Goal: Book appointment/travel/reservation

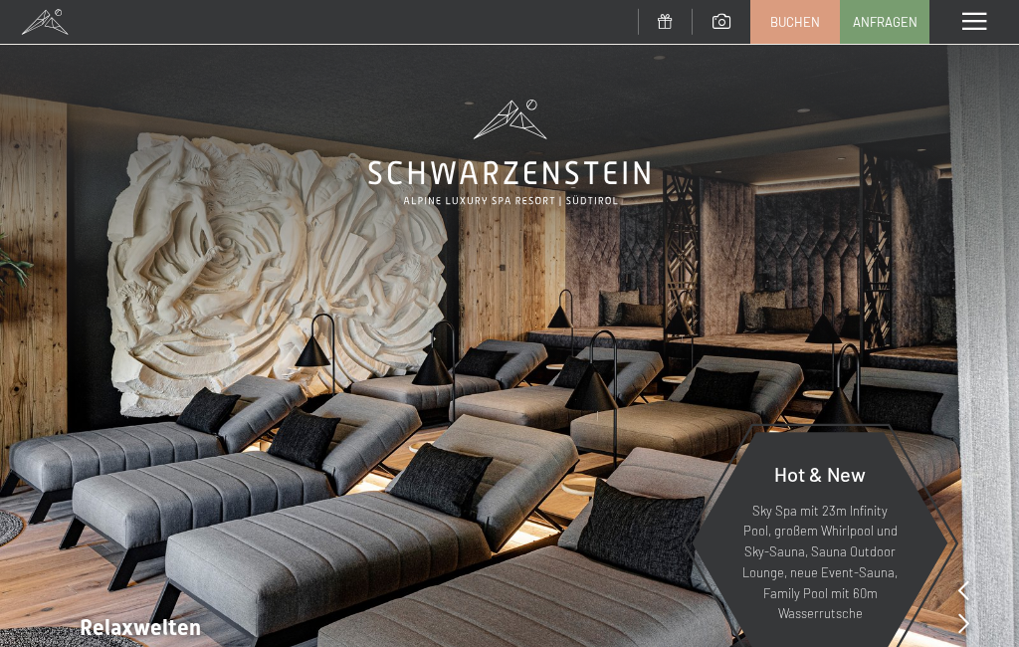
click at [894, 21] on span "Anfragen" at bounding box center [885, 22] width 65 height 18
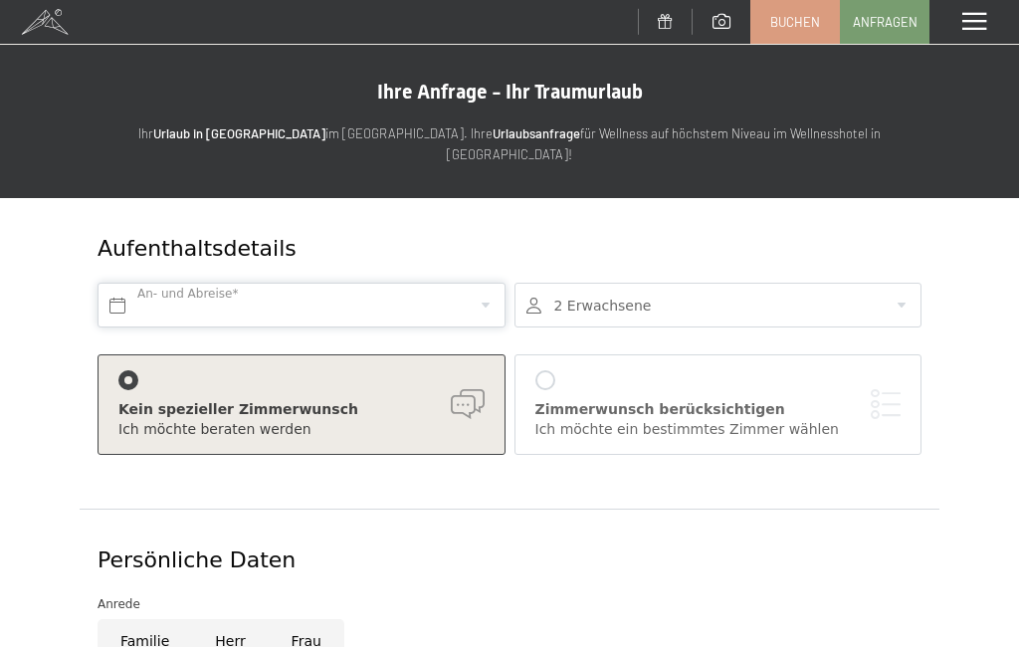
click at [365, 283] on input "text" at bounding box center [302, 305] width 408 height 45
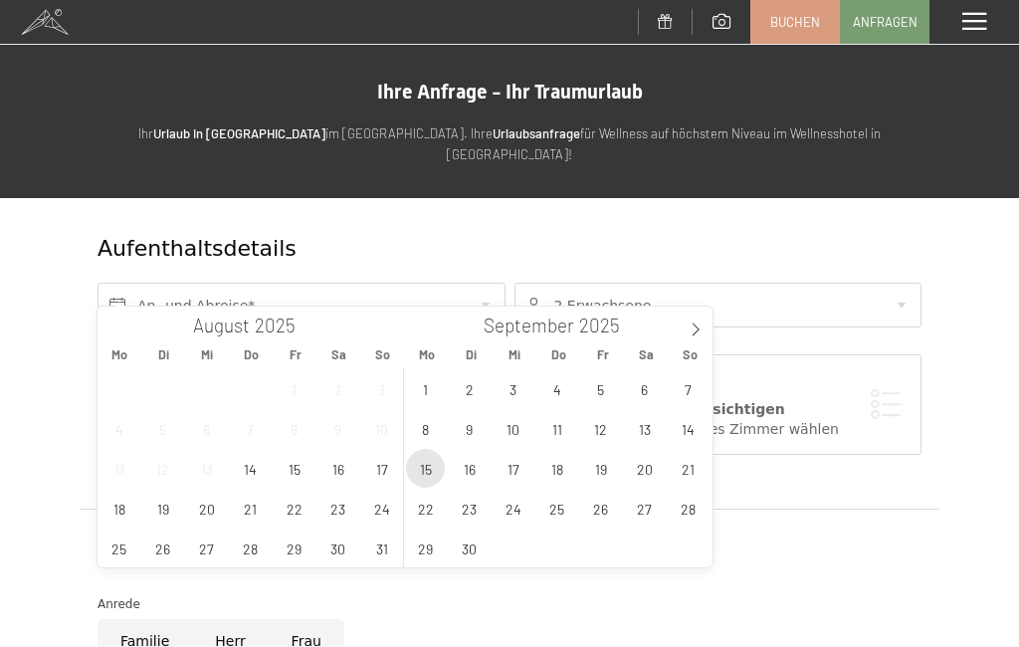
click at [433, 479] on span "15" at bounding box center [425, 468] width 39 height 39
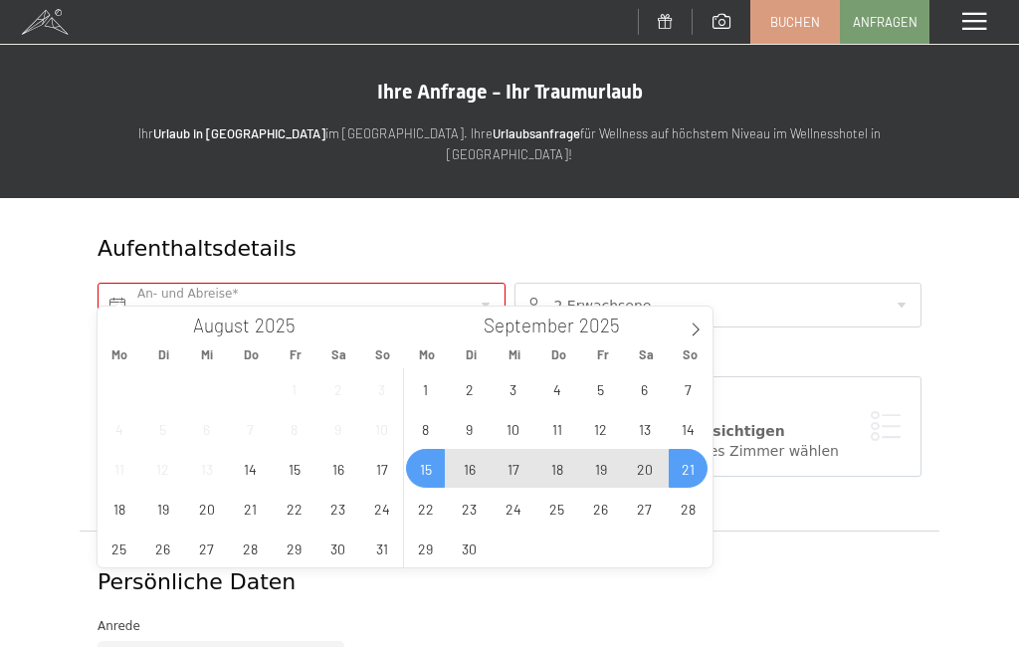
click at [693, 472] on span "21" at bounding box center [688, 468] width 39 height 39
type input "Mo. 15.09.2025 - So. 21.09.2025"
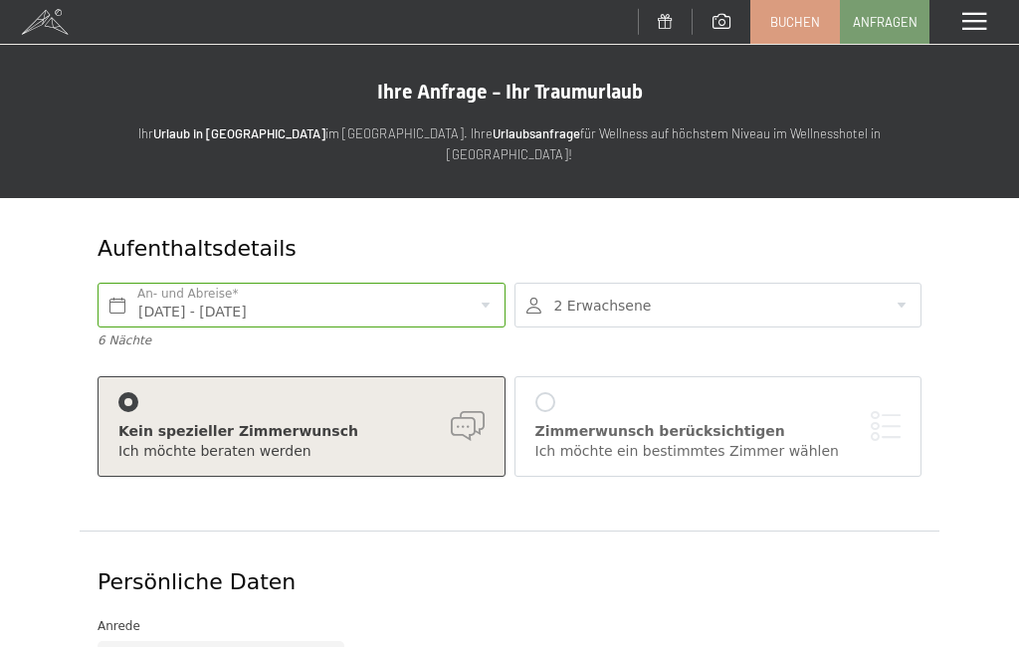
click at [805, 22] on span "Buchen" at bounding box center [795, 22] width 50 height 18
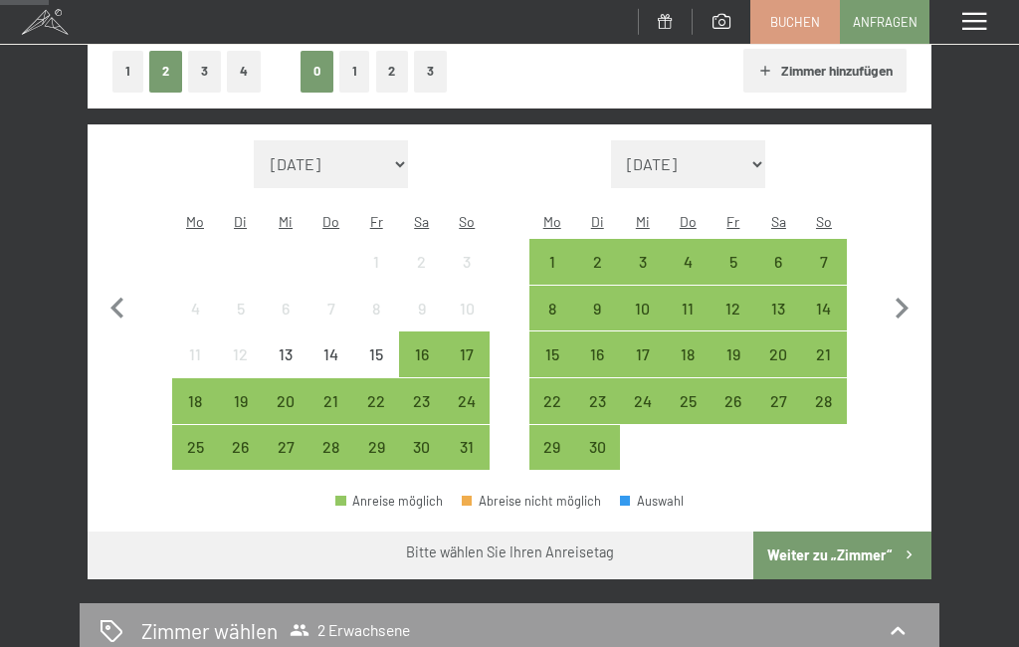
scroll to position [350, 0]
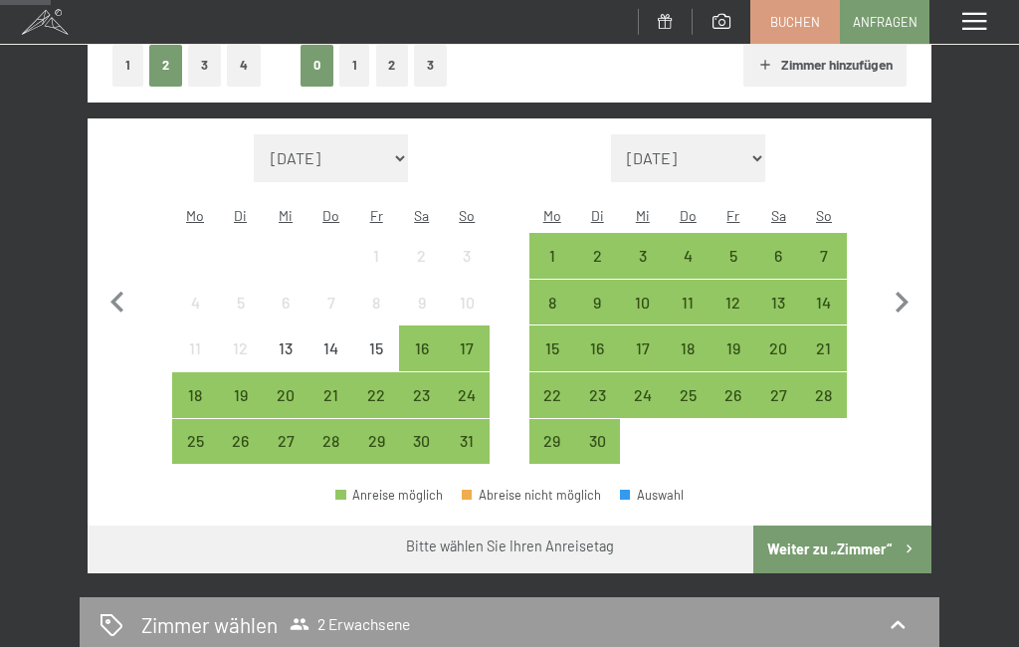
click at [557, 340] on div "15" at bounding box center [552, 361] width 42 height 42
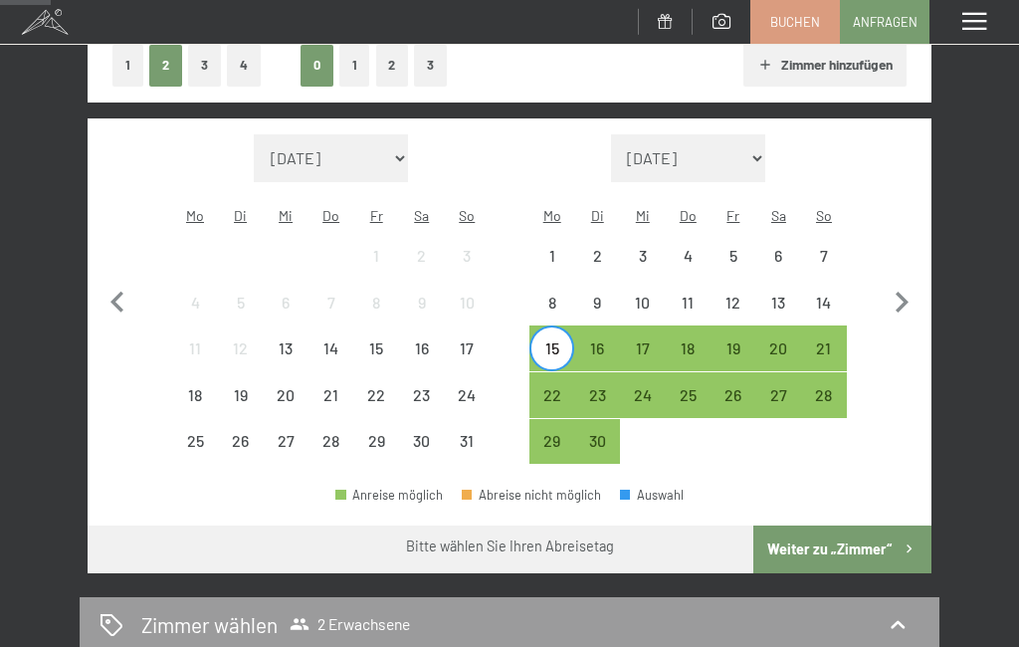
click at [554, 387] on div "22" at bounding box center [552, 408] width 42 height 42
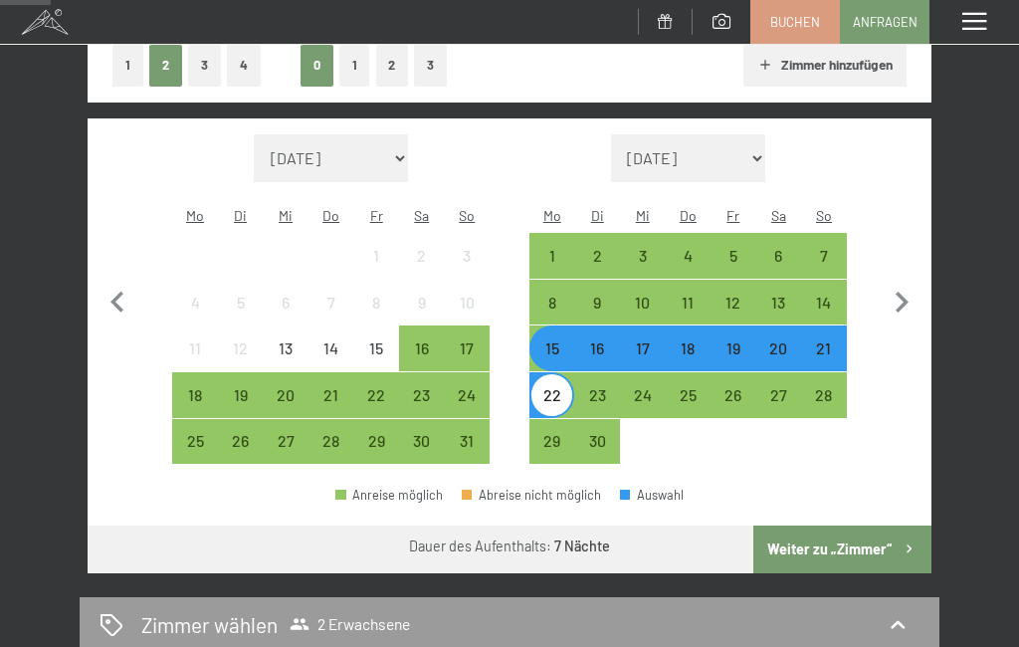
click at [598, 340] on div "16" at bounding box center [597, 361] width 42 height 42
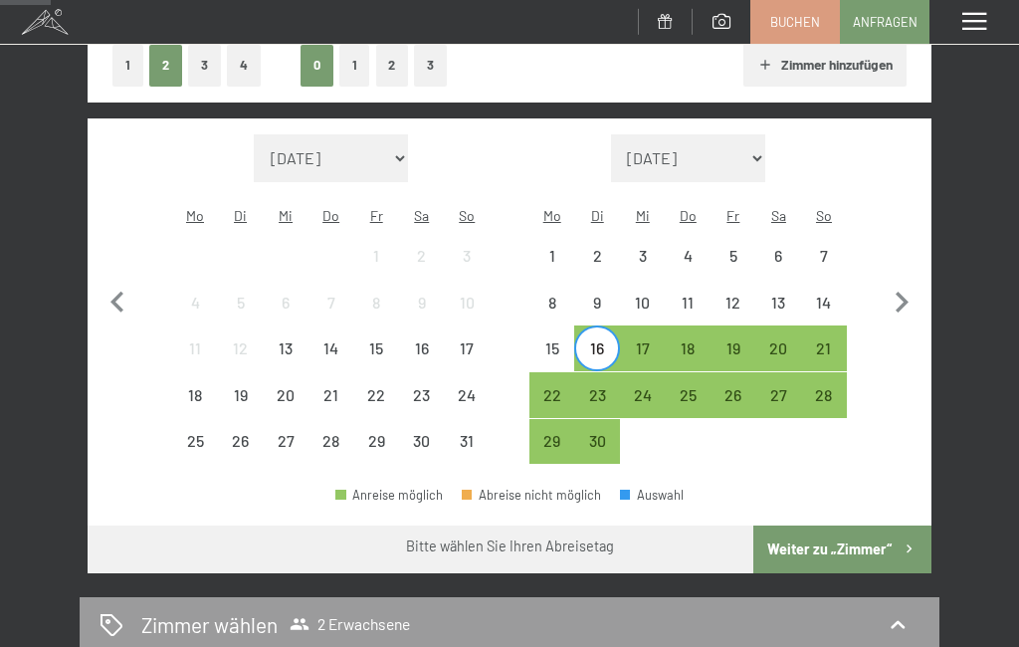
click at [558, 387] on div "22" at bounding box center [552, 408] width 42 height 42
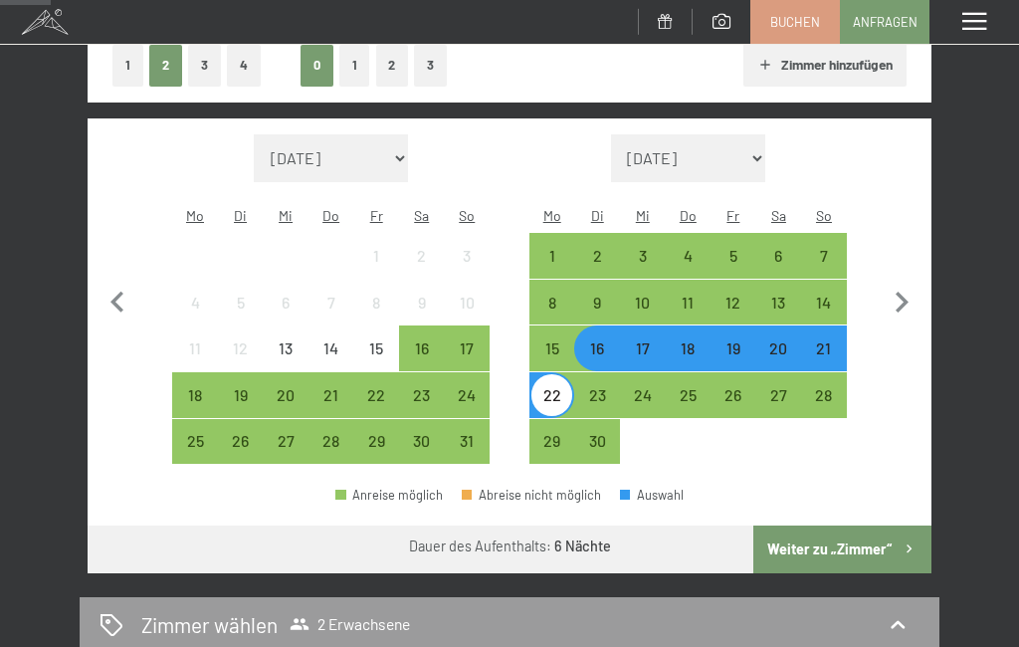
click at [859, 532] on button "Weiter zu „Zimmer“" at bounding box center [842, 549] width 178 height 48
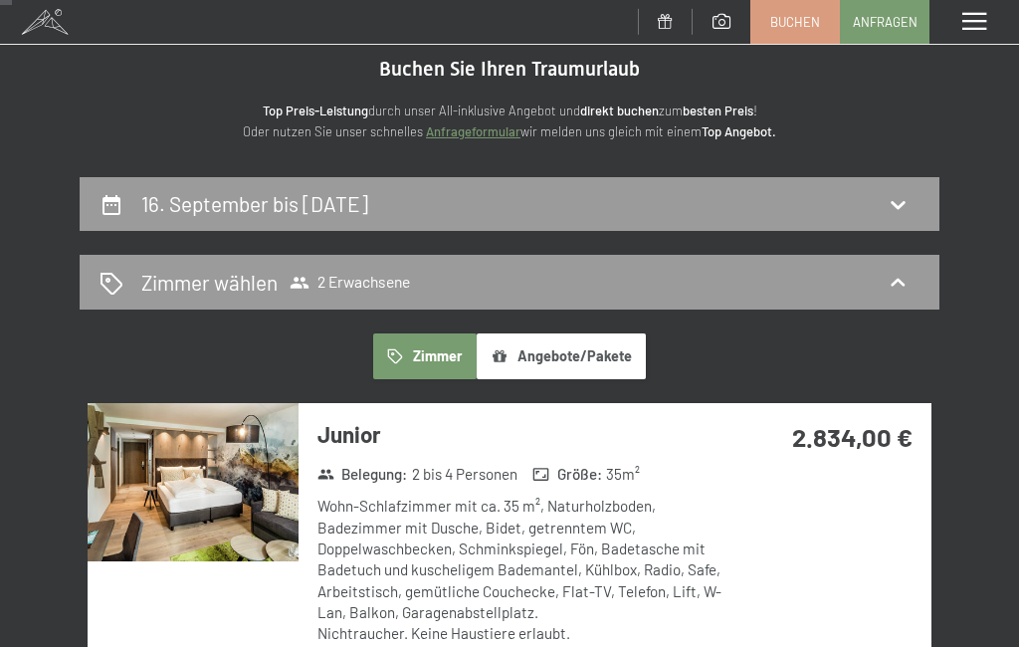
scroll to position [0, 0]
